Goal: Information Seeking & Learning: Learn about a topic

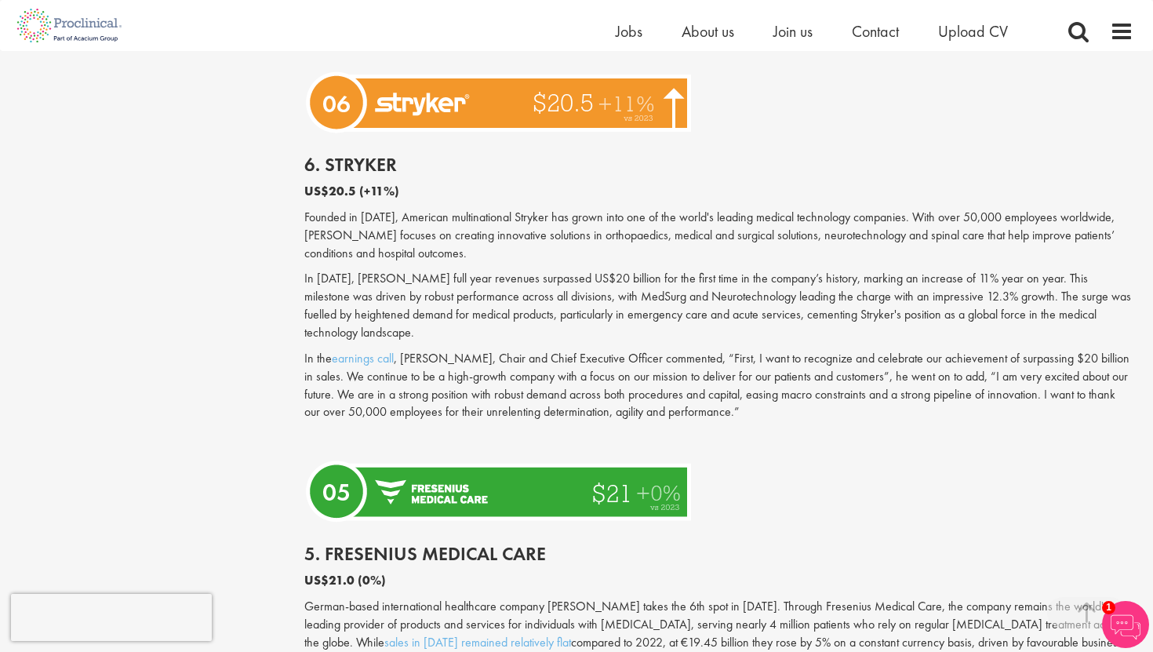
scroll to position [2709, 0]
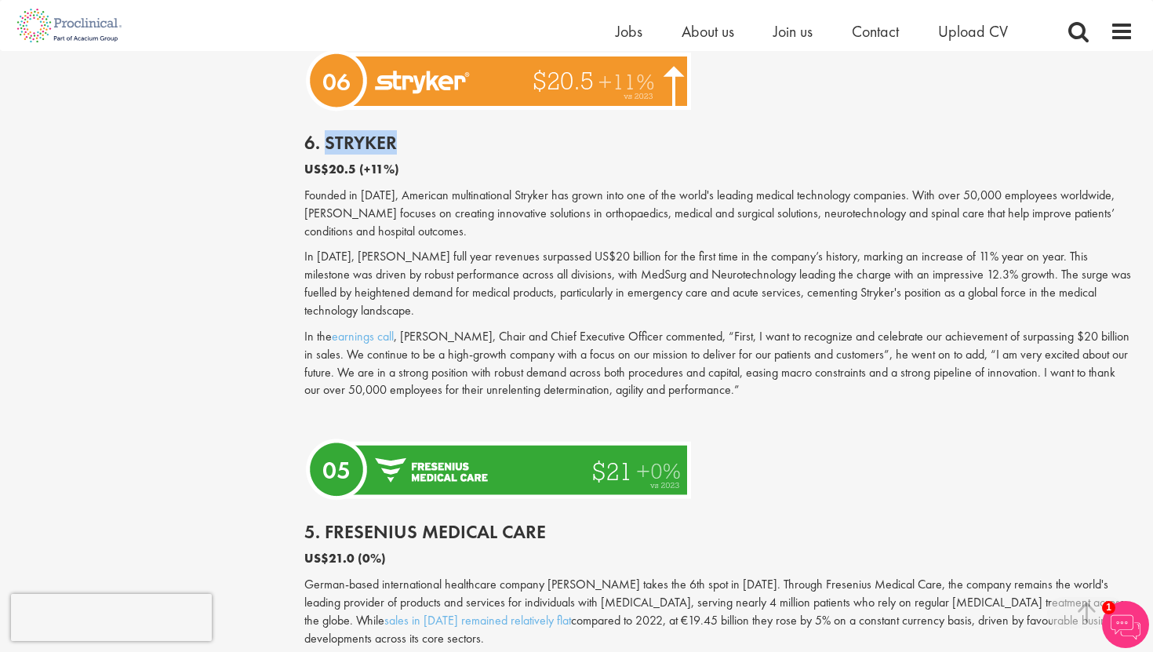
drag, startPoint x: 323, startPoint y: 118, endPoint x: 401, endPoint y: 117, distance: 77.7
click at [403, 133] on h2 "6. Stryker" at bounding box center [719, 143] width 830 height 20
copy h2 "Stryker"
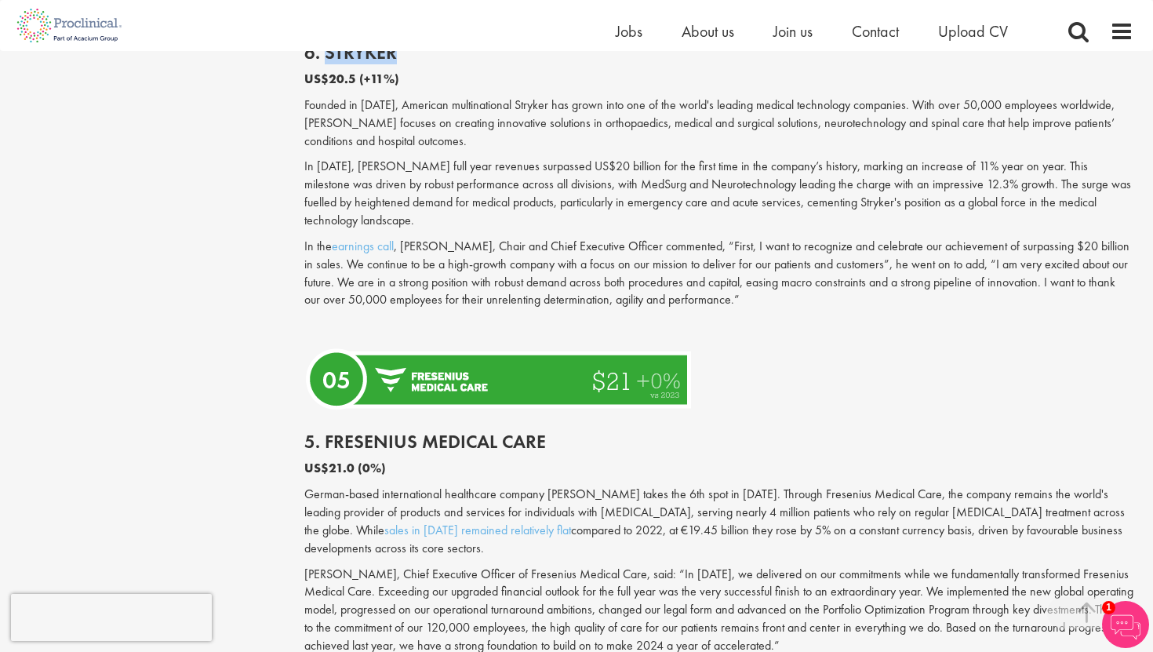
scroll to position [2852, 0]
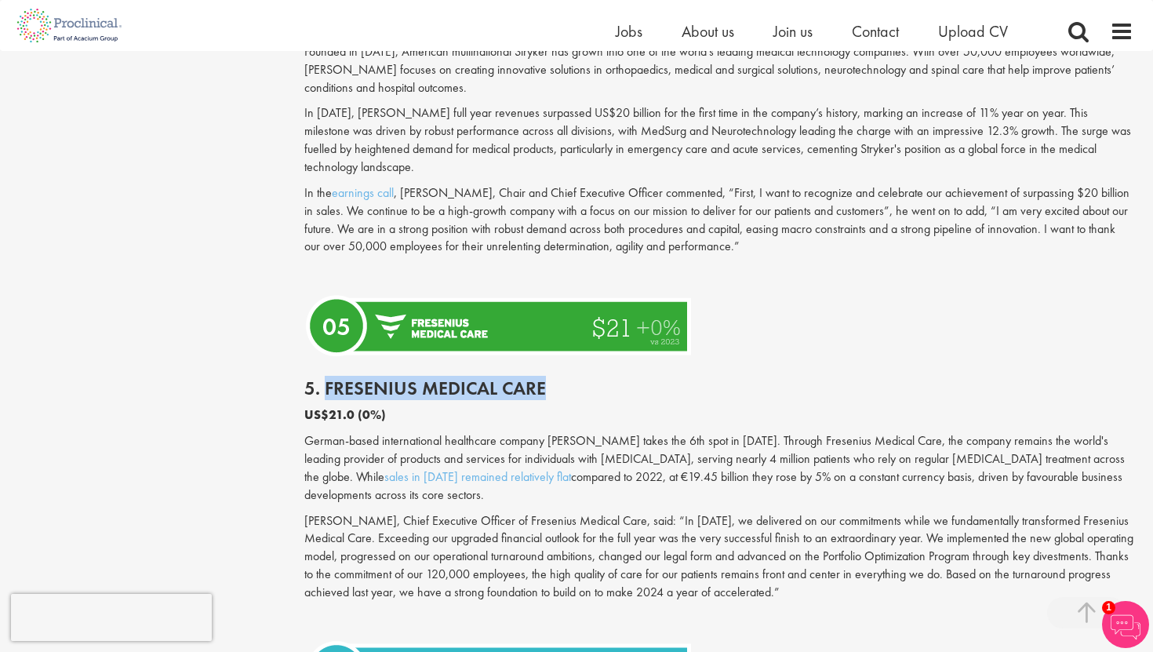
drag, startPoint x: 326, startPoint y: 352, endPoint x: 553, endPoint y: 353, distance: 227.6
click at [553, 378] on h2 "5. Fresenius Medical Care" at bounding box center [719, 388] width 830 height 20
copy h2 "Fresenius Medical Care"
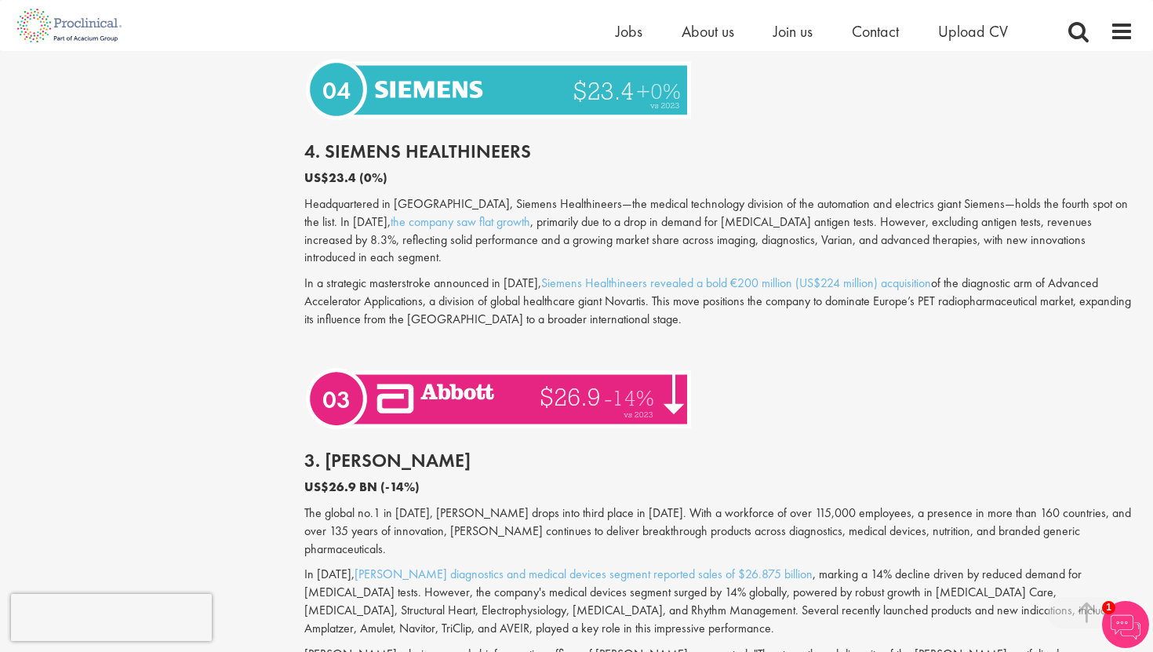
scroll to position [3552, 0]
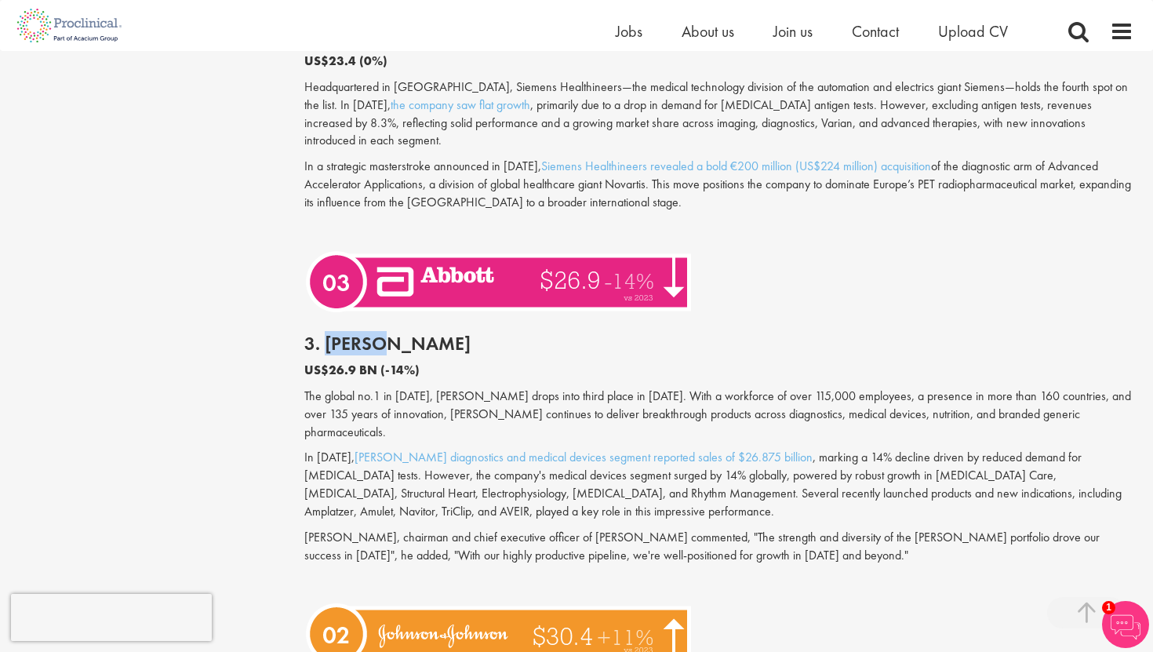
drag, startPoint x: 326, startPoint y: 290, endPoint x: 459, endPoint y: 290, distance: 133.4
click at [459, 333] on h2 "3. [PERSON_NAME]" at bounding box center [719, 343] width 830 height 20
copy h2 "[PERSON_NAME]"
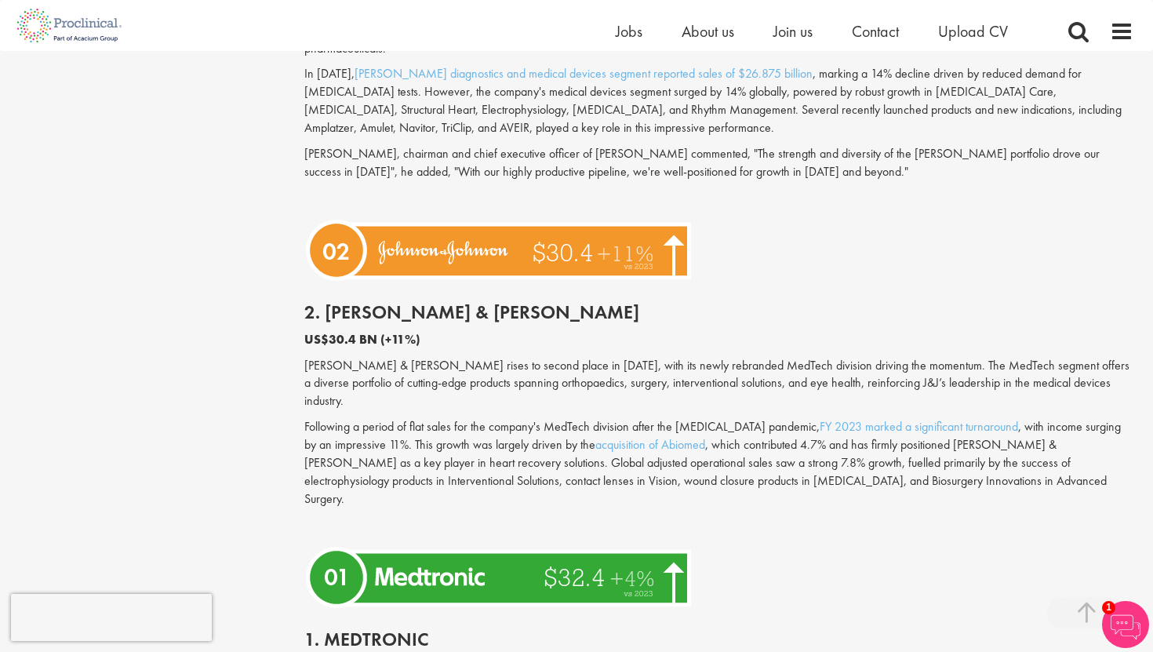
scroll to position [3938, 0]
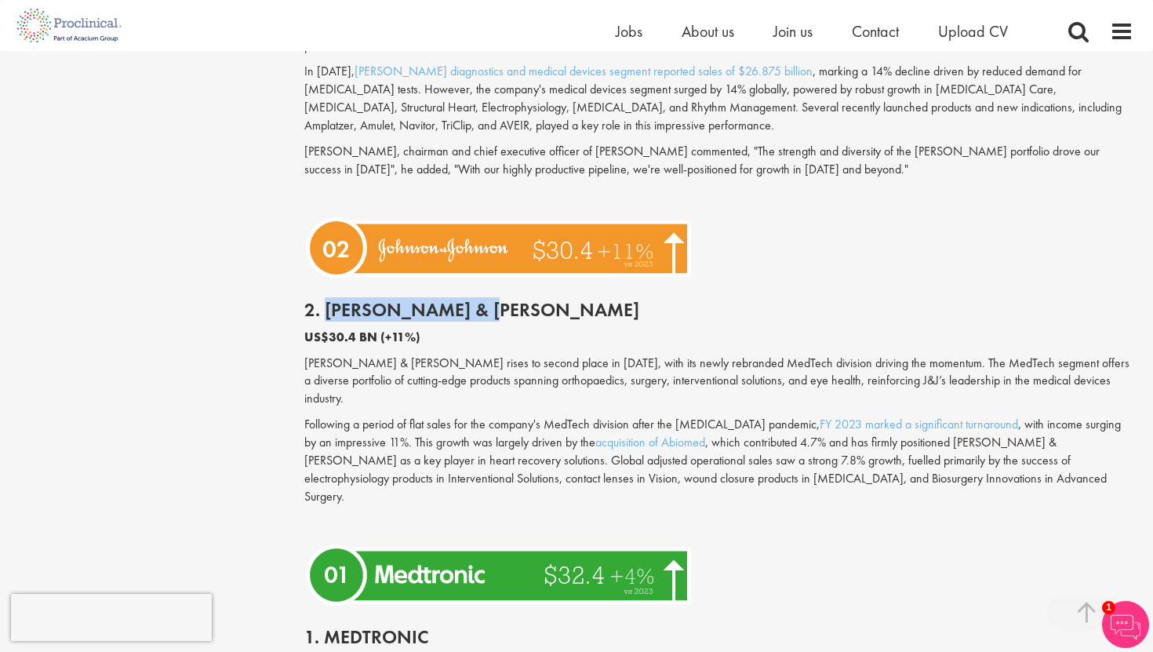
drag, startPoint x: 323, startPoint y: 239, endPoint x: 557, endPoint y: 238, distance: 234.6
click at [557, 300] on h2 "2. [PERSON_NAME] & [PERSON_NAME]" at bounding box center [719, 310] width 830 height 20
copy h2 "[PERSON_NAME] & [PERSON_NAME]"
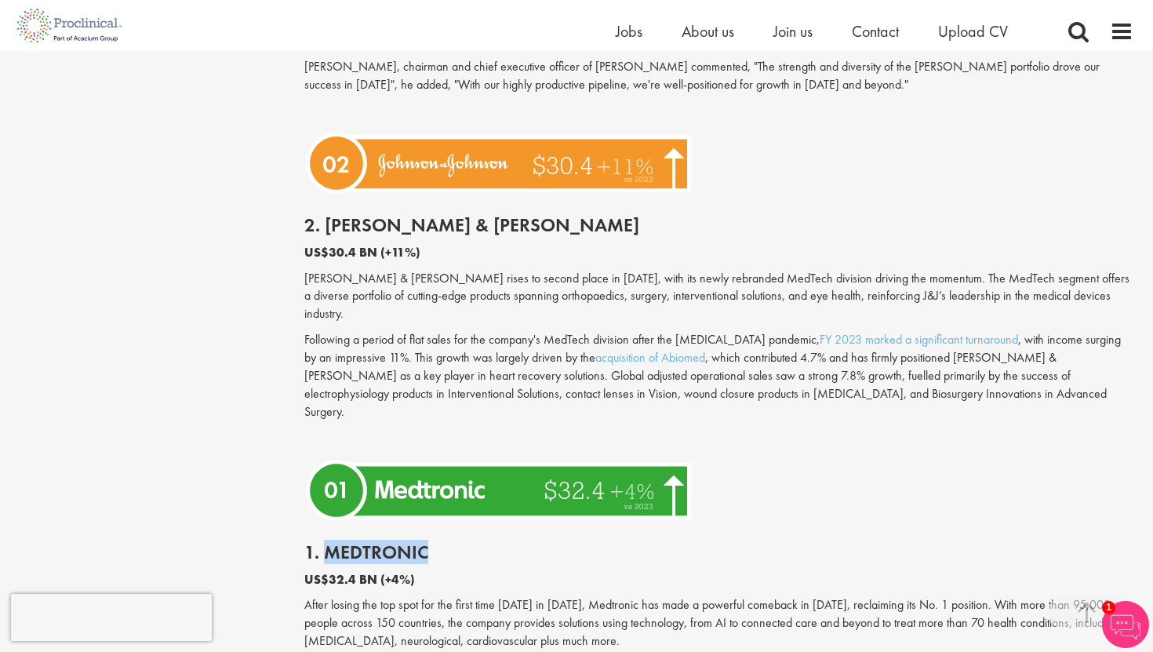
drag, startPoint x: 325, startPoint y: 451, endPoint x: 440, endPoint y: 448, distance: 115.4
click at [440, 542] on h2 "1. Medtronic" at bounding box center [719, 552] width 830 height 20
copy h2 "Medtronic"
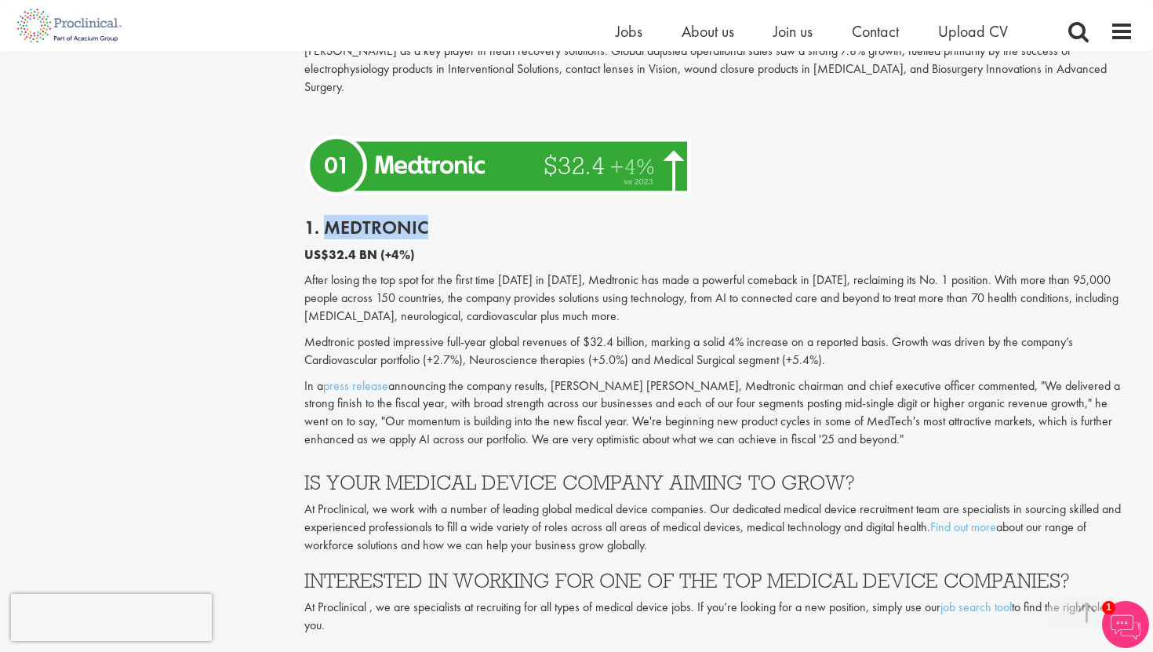
scroll to position [4353, 0]
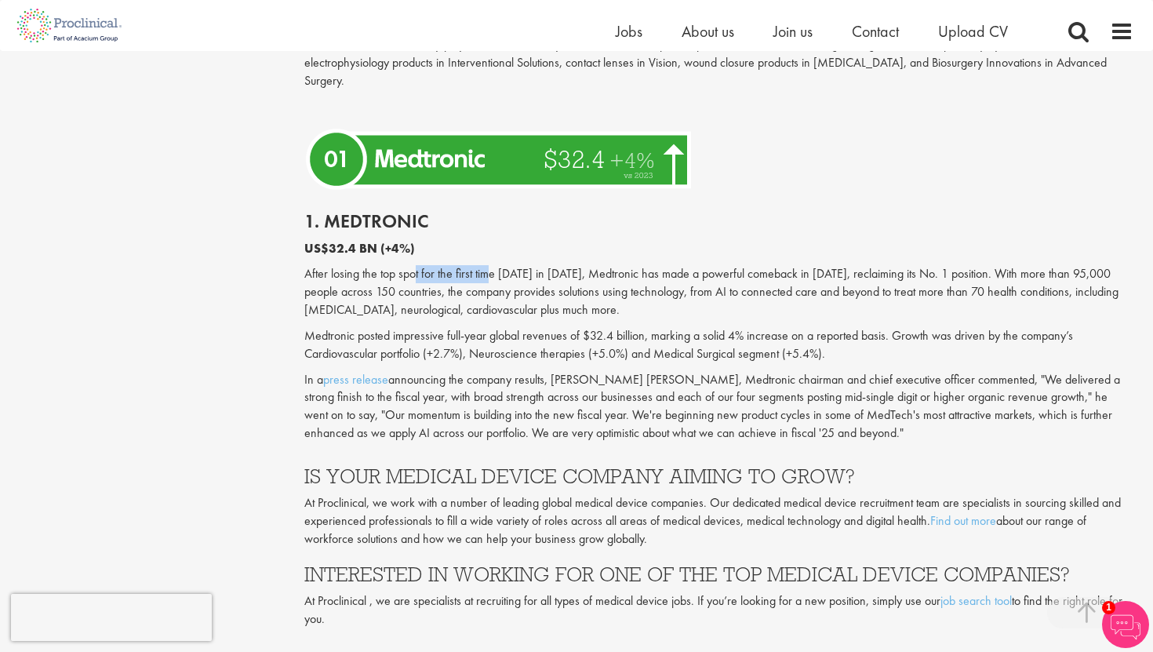
drag, startPoint x: 414, startPoint y: 169, endPoint x: 488, endPoint y: 170, distance: 73.8
click at [488, 265] on p "After losing the top spot for the first time [DATE] in [DATE], Medtronic has ma…" at bounding box center [719, 292] width 830 height 54
drag, startPoint x: 325, startPoint y: 117, endPoint x: 450, endPoint y: 114, distance: 124.8
click at [450, 211] on h2 "1. Medtronic" at bounding box center [719, 221] width 830 height 20
